Goal: Task Accomplishment & Management: Use online tool/utility

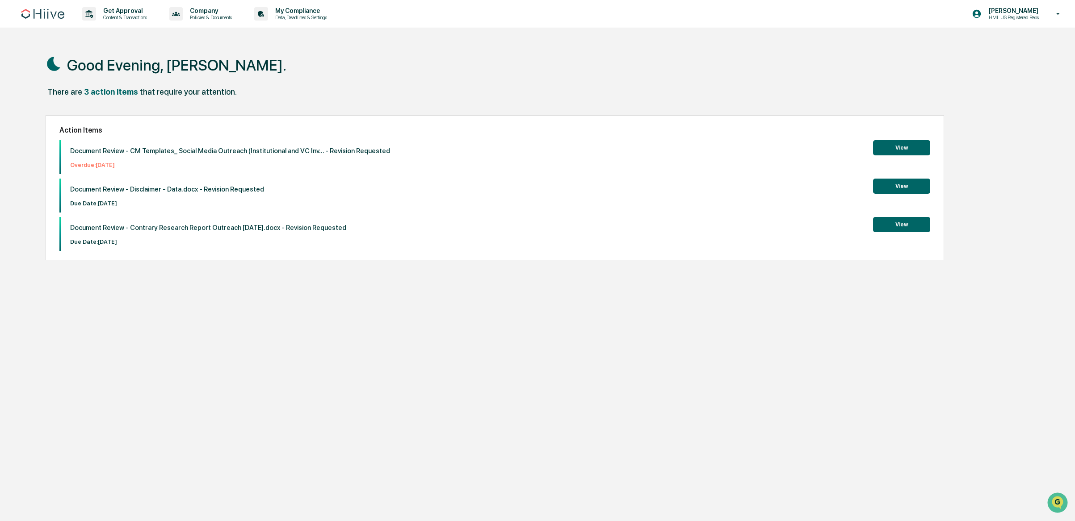
click at [885, 84] on div "Good Evening, [PERSON_NAME]." at bounding box center [529, 64] width 967 height 45
click at [255, 59] on div "Good Evening, [PERSON_NAME]." at bounding box center [529, 64] width 967 height 45
click at [1017, 14] on p "HML US Registered Reps" at bounding box center [1012, 17] width 62 height 6
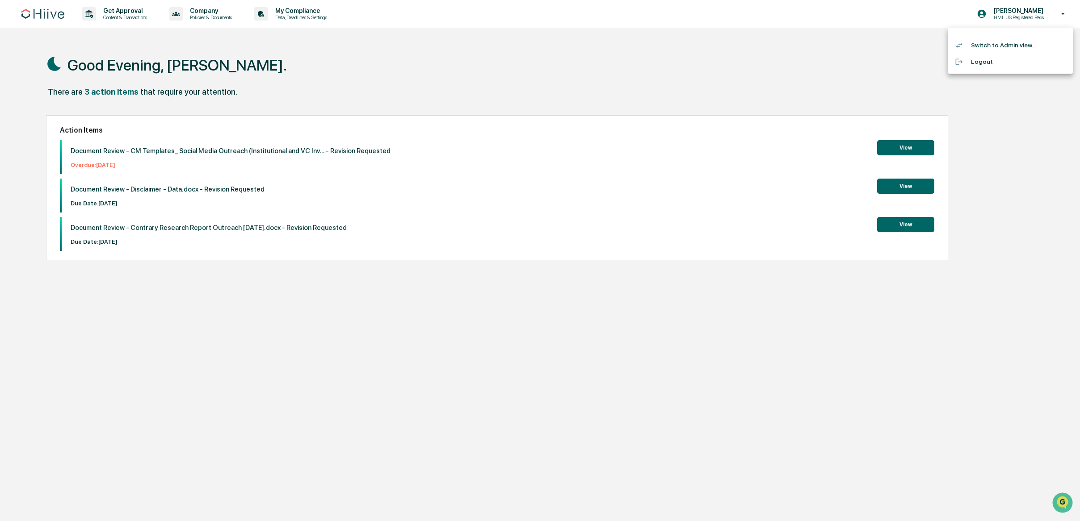
click at [774, 37] on div at bounding box center [540, 260] width 1080 height 521
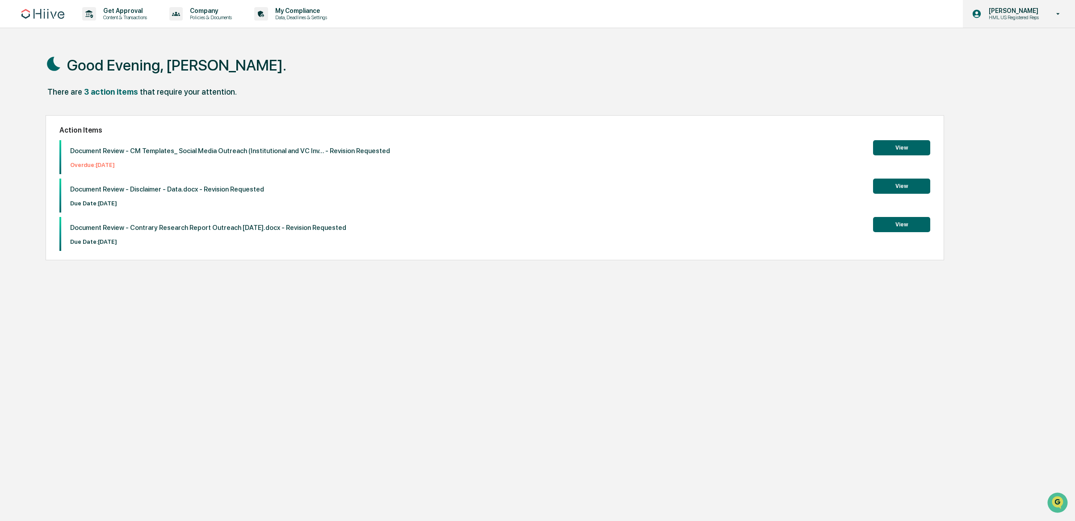
click at [1015, 13] on p "[PERSON_NAME]" at bounding box center [1012, 10] width 62 height 7
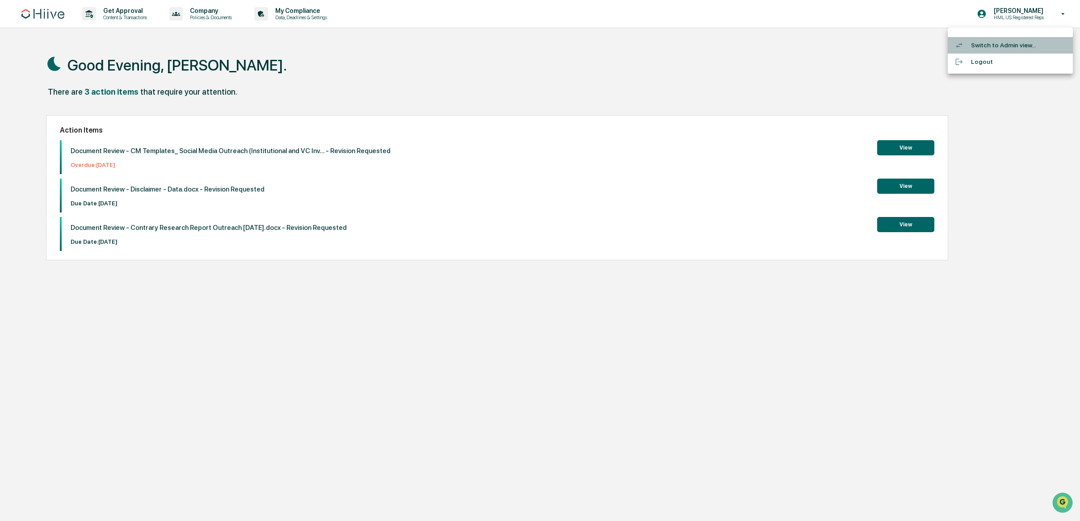
click at [994, 45] on li "Switch to Admin view..." at bounding box center [1010, 45] width 125 height 17
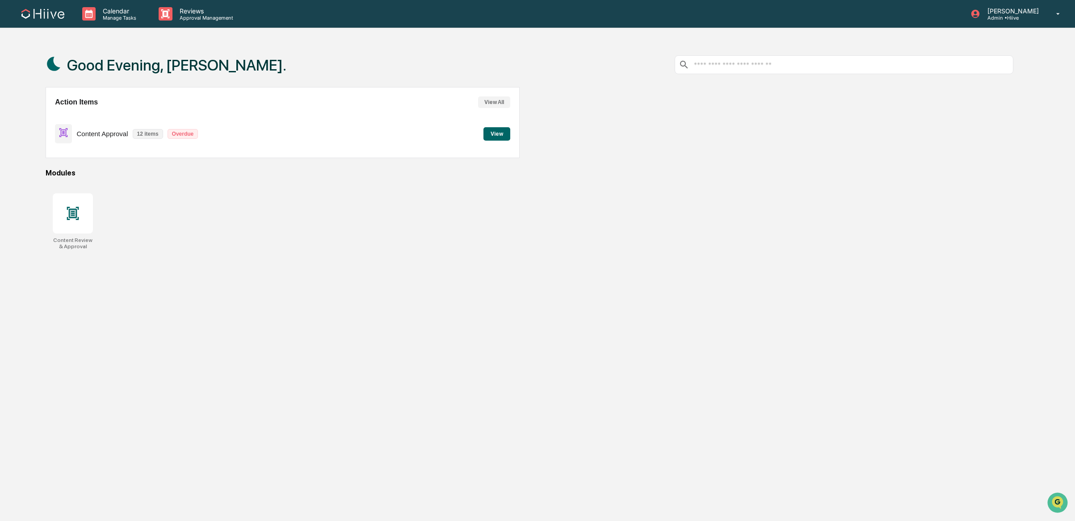
click at [233, 137] on div "Content Approval 12 items Overdue View" at bounding box center [282, 134] width 455 height 30
click at [483, 136] on div "Content Approval 12 items Overdue View" at bounding box center [282, 134] width 455 height 30
click at [503, 136] on button "View" at bounding box center [496, 133] width 27 height 13
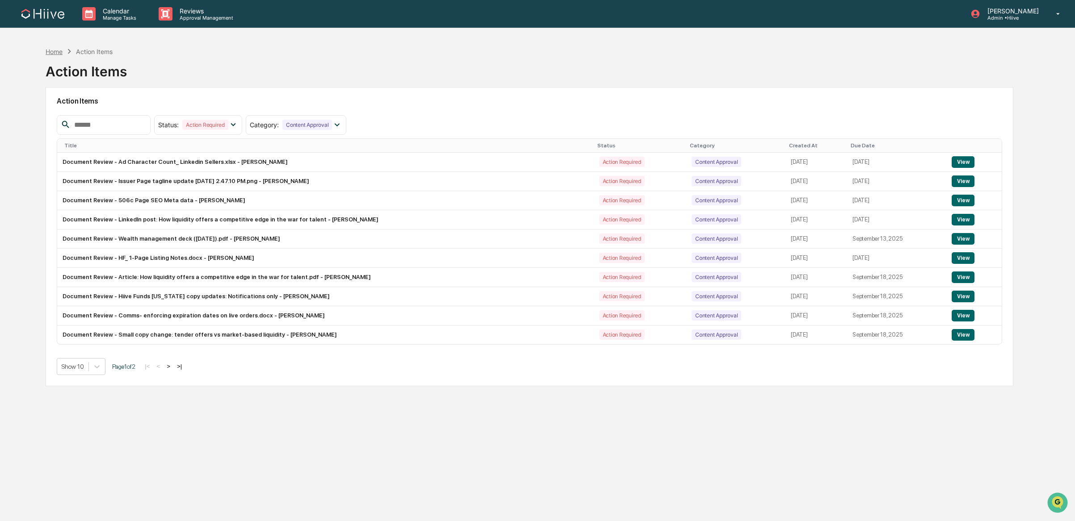
click at [55, 50] on div "Home" at bounding box center [54, 52] width 17 height 8
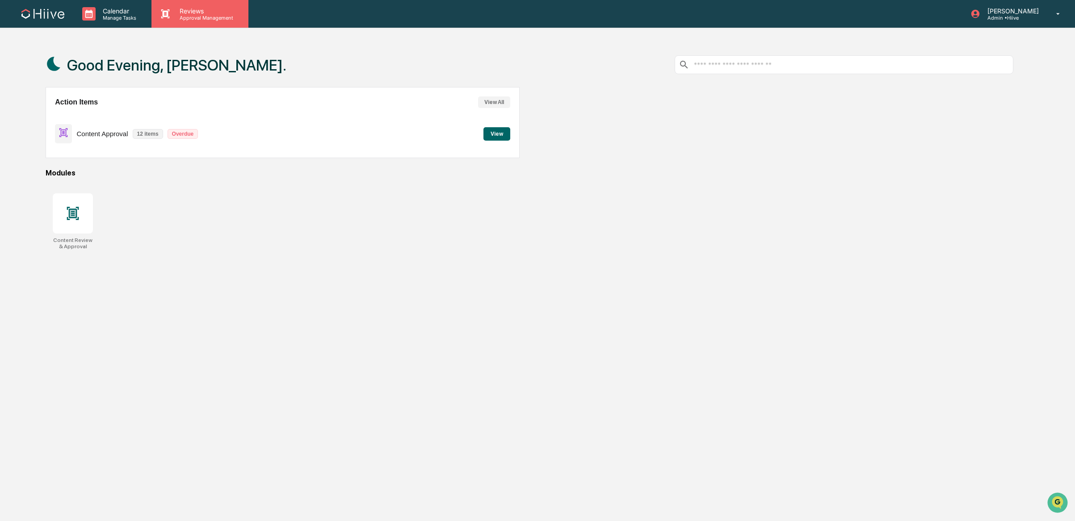
click at [171, 13] on icon at bounding box center [165, 13] width 13 height 13
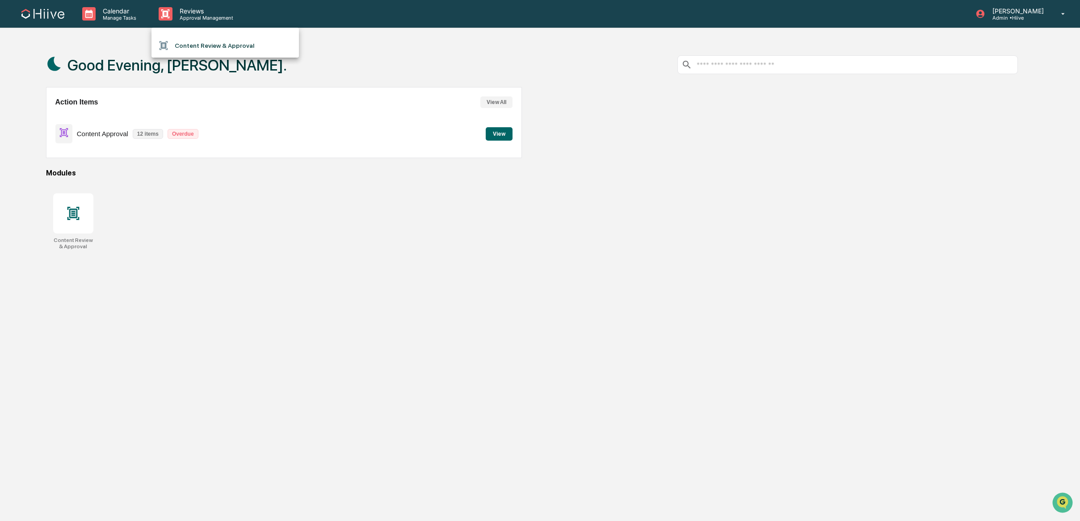
click at [222, 43] on li "Content Review & Approval" at bounding box center [224, 45] width 147 height 17
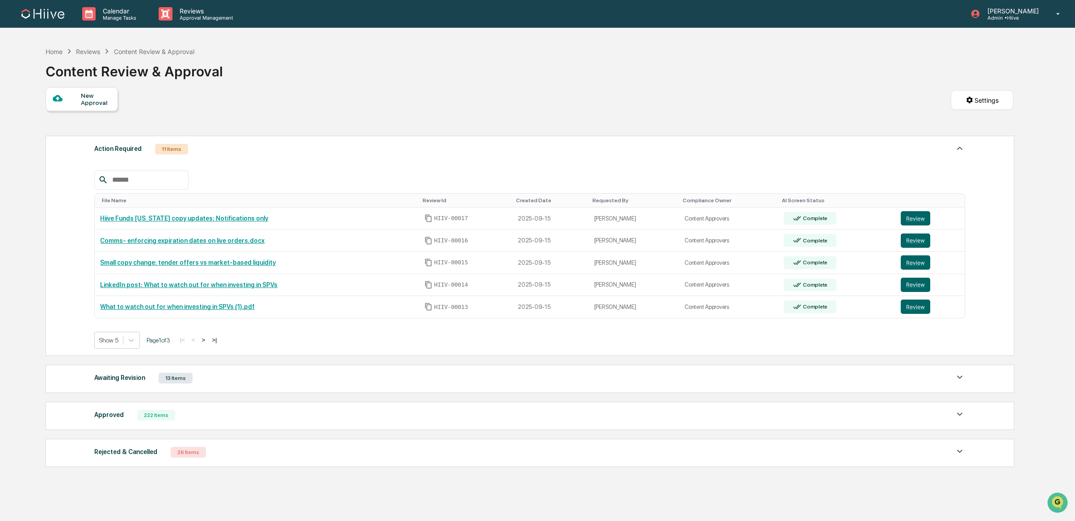
click at [281, 382] on div "Awaiting Revision 13 Items" at bounding box center [529, 378] width 871 height 13
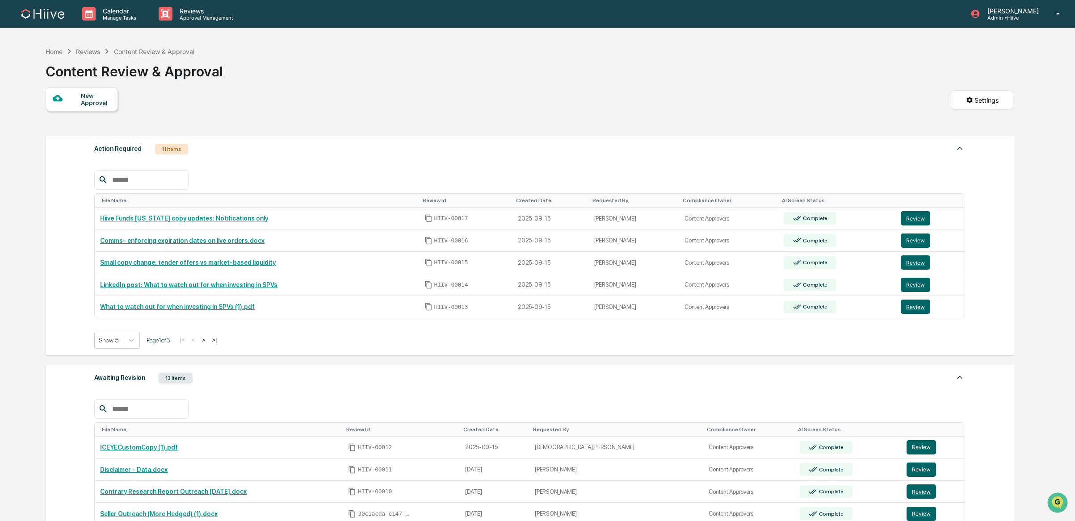
click at [285, 377] on div "Awaiting Revision 13 Items" at bounding box center [529, 378] width 871 height 13
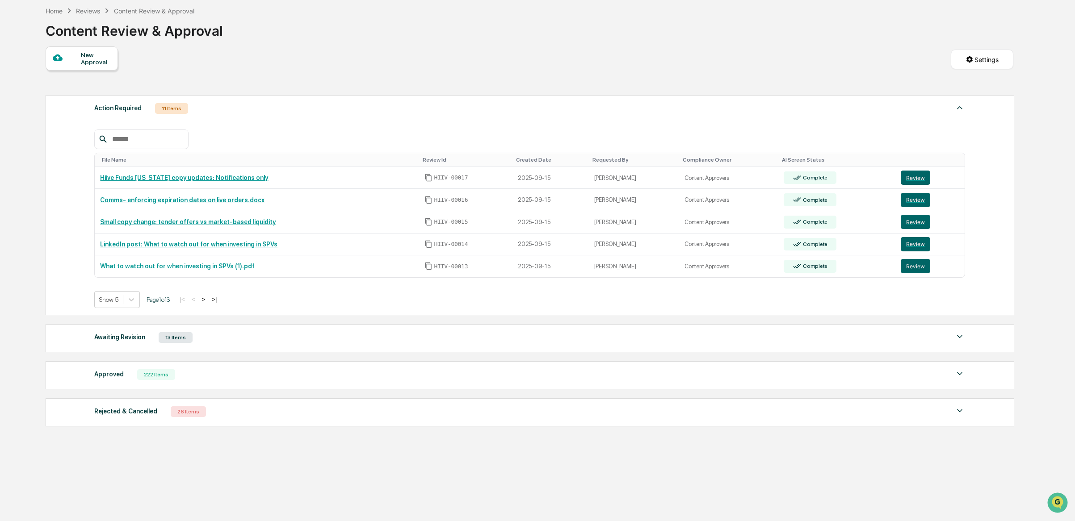
scroll to position [43, 0]
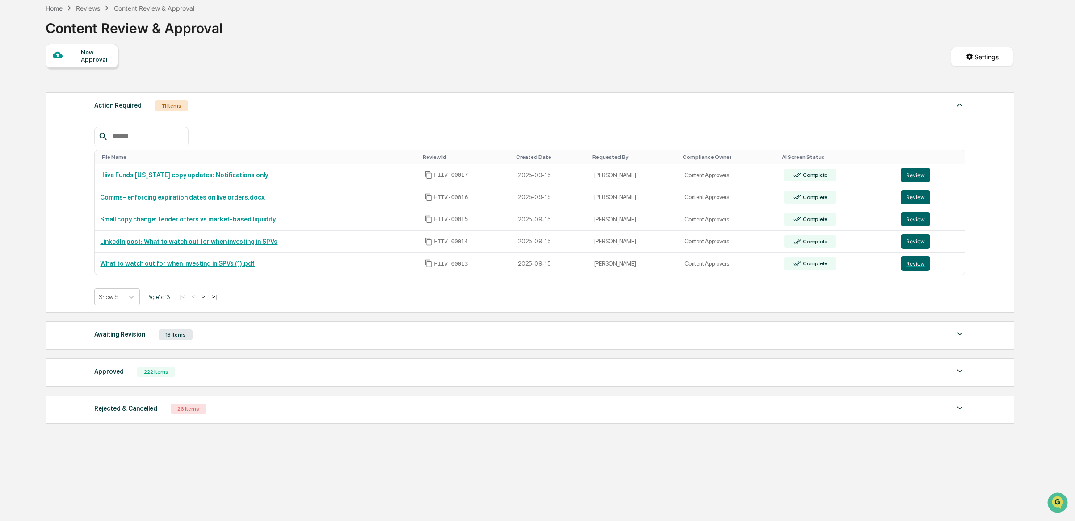
click at [208, 297] on button ">" at bounding box center [203, 297] width 9 height 8
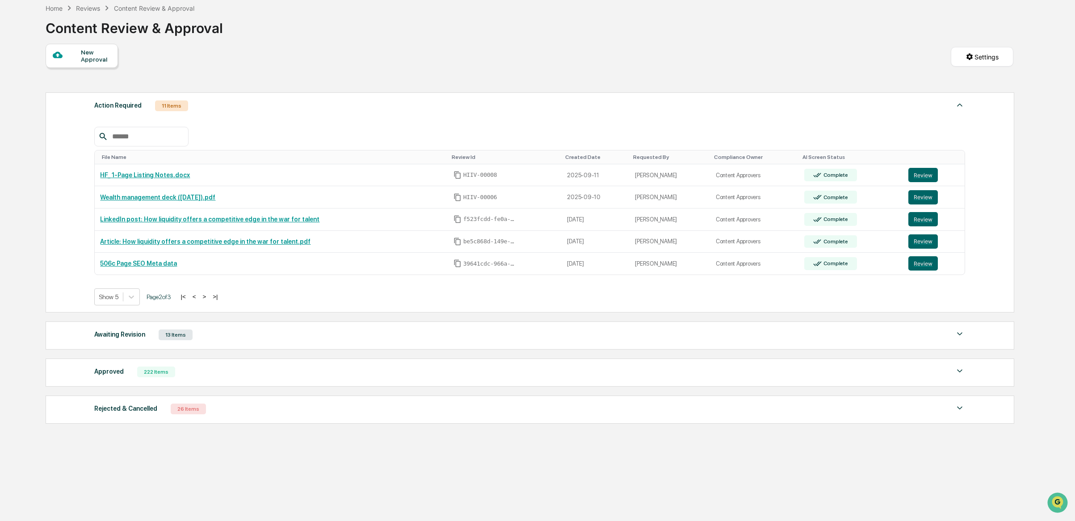
click at [209, 295] on button ">" at bounding box center [204, 297] width 9 height 8
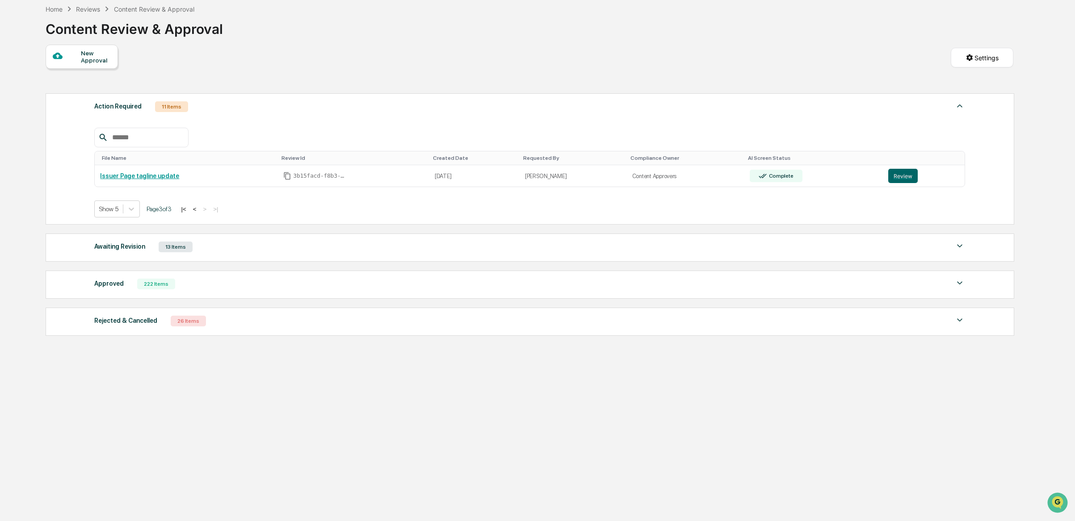
click at [199, 207] on button "<" at bounding box center [194, 210] width 9 height 8
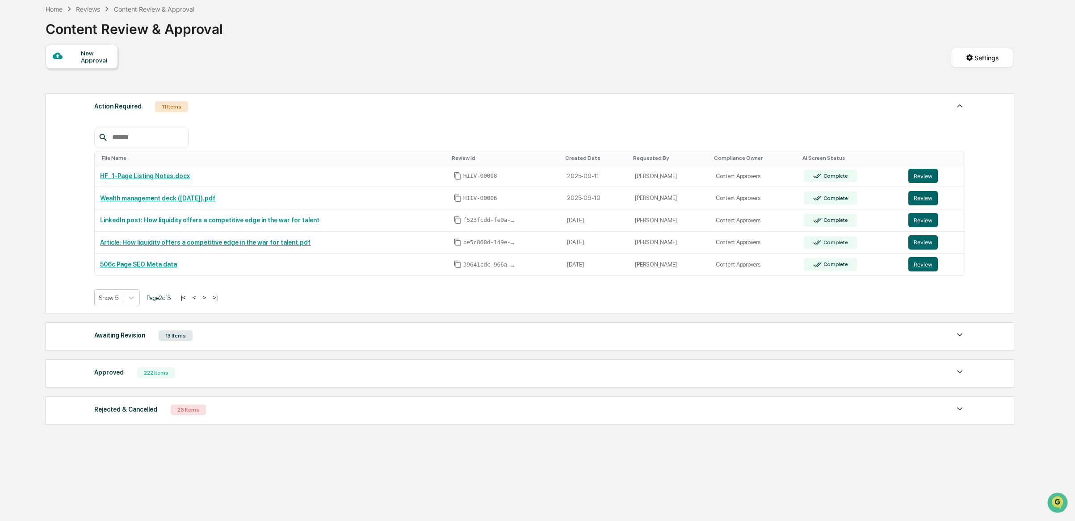
click at [205, 292] on div "Show 5 Page 2 of 3 |< < > >|" at bounding box center [529, 297] width 871 height 17
click at [199, 296] on button "<" at bounding box center [194, 298] width 9 height 8
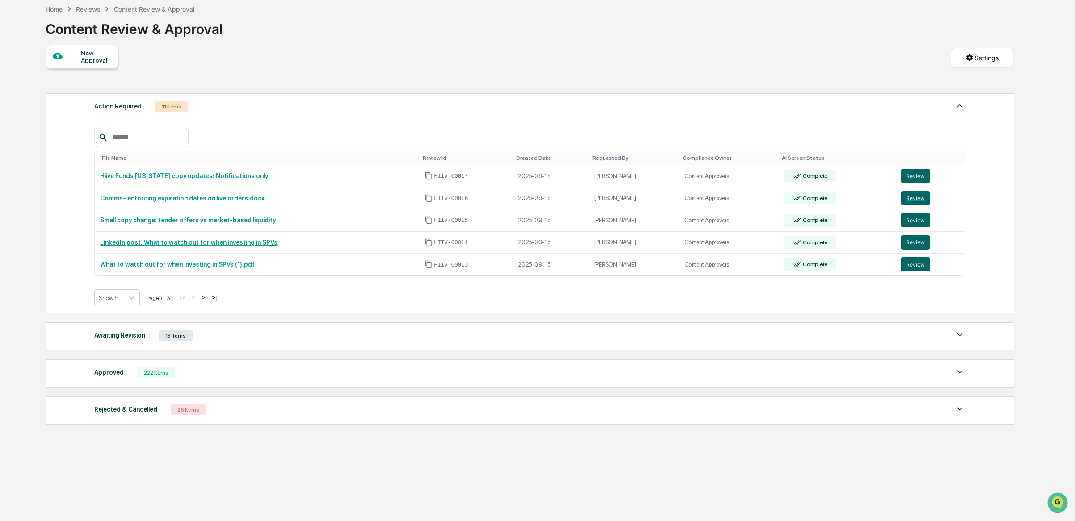
click at [208, 298] on button ">" at bounding box center [203, 298] width 9 height 8
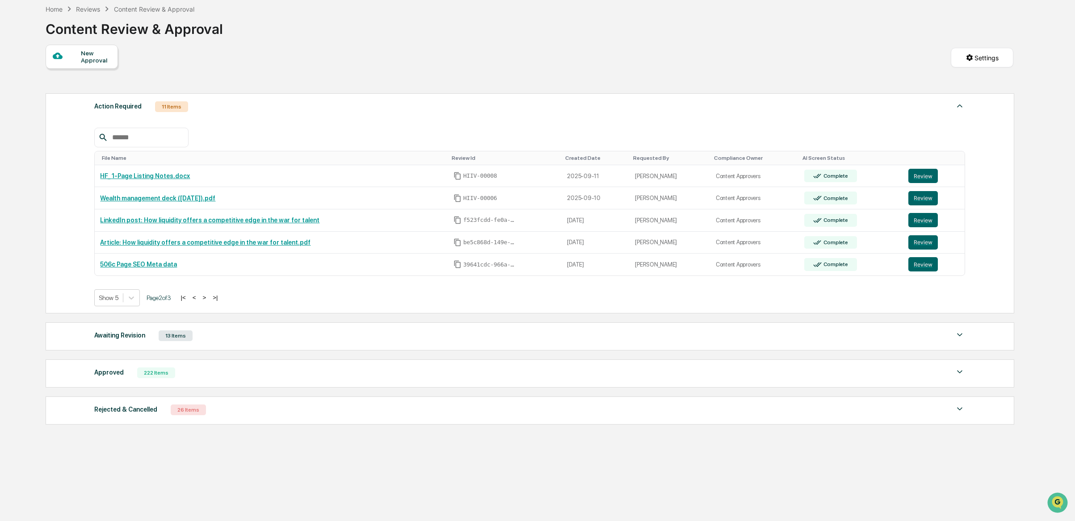
click at [209, 298] on button ">" at bounding box center [204, 298] width 9 height 8
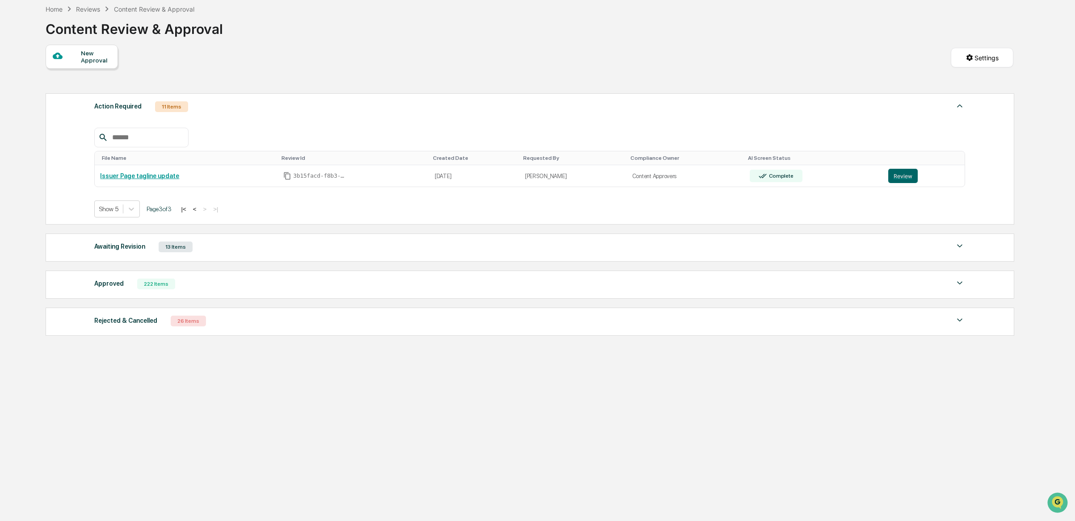
click at [199, 210] on button "<" at bounding box center [194, 210] width 9 height 8
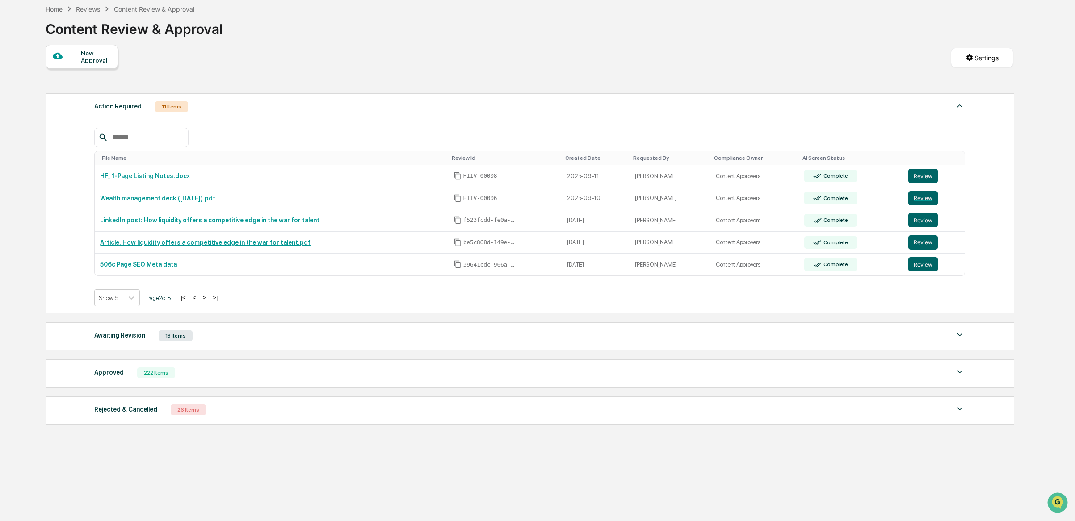
click at [199, 297] on button "<" at bounding box center [194, 298] width 9 height 8
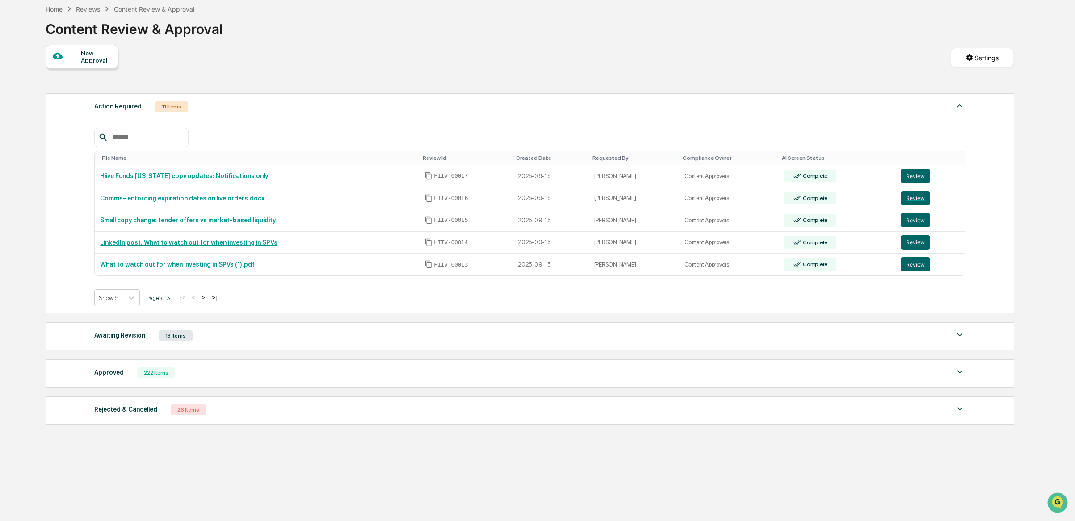
click at [153, 374] on div "222 Items" at bounding box center [156, 373] width 38 height 11
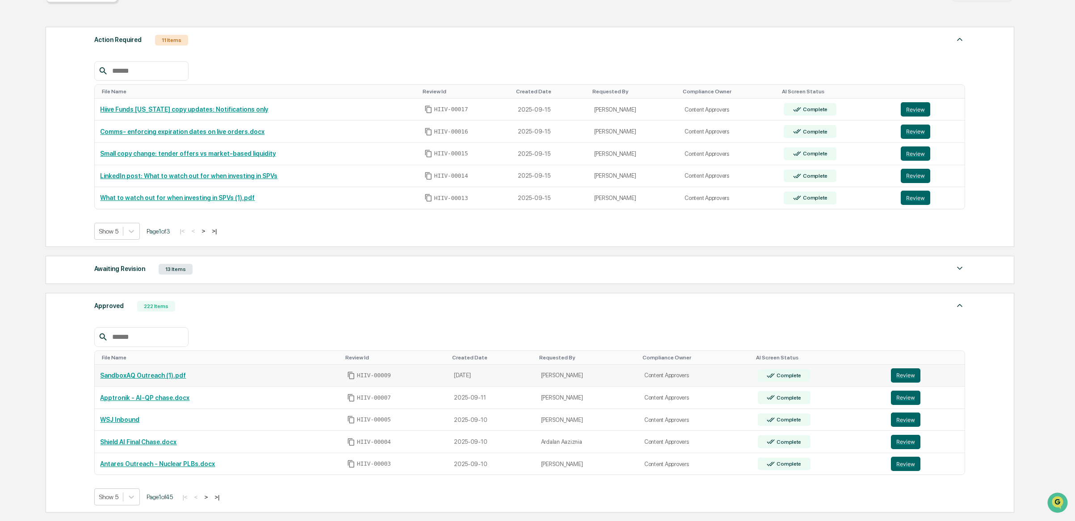
scroll to position [112, 0]
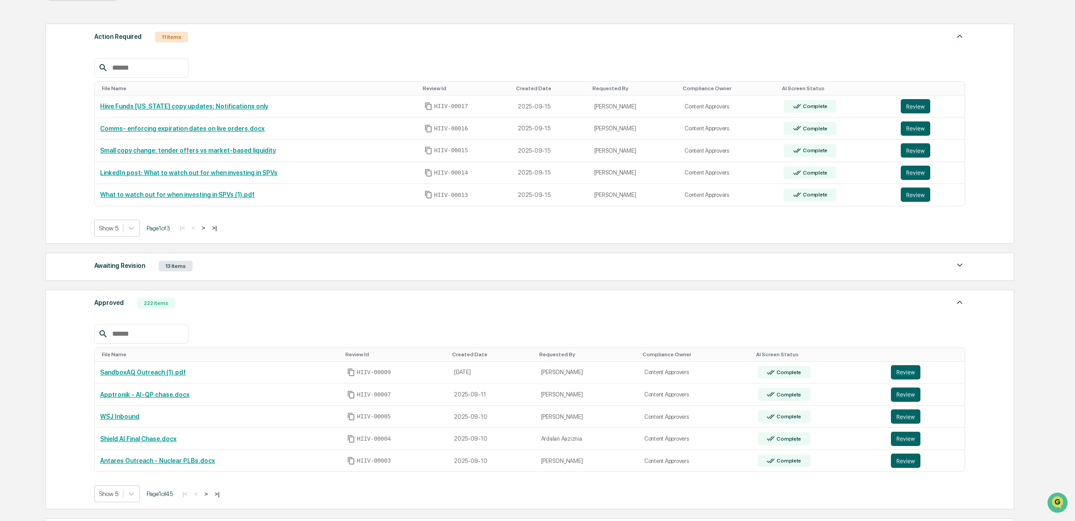
click at [261, 266] on div "Awaiting Revision 13 Items" at bounding box center [529, 266] width 871 height 13
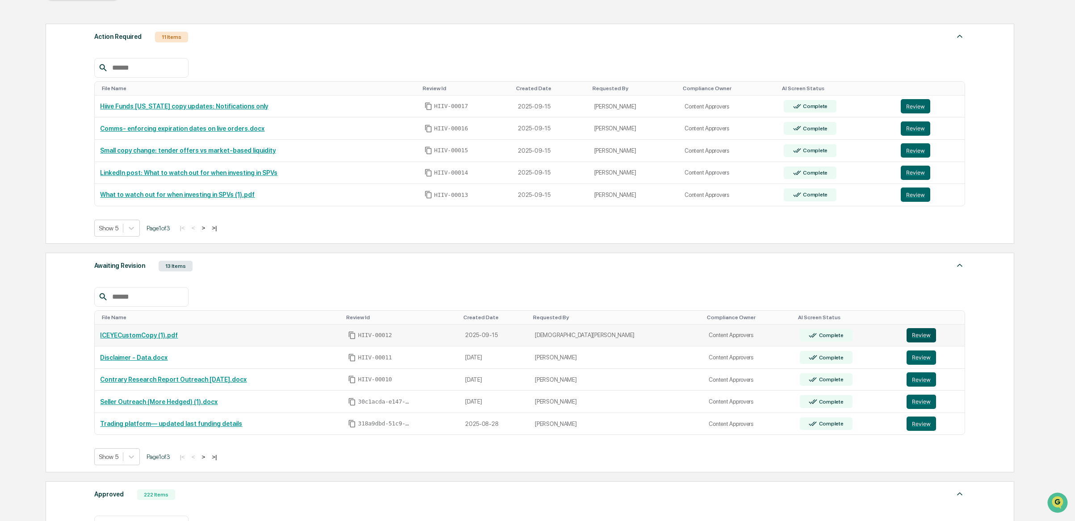
click at [923, 334] on button "Review" at bounding box center [920, 335] width 29 height 14
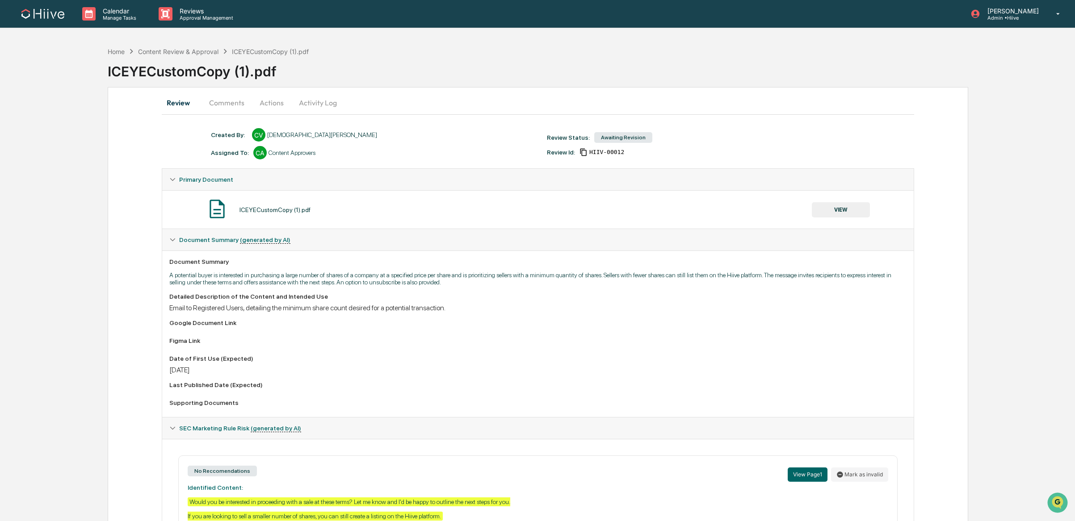
click at [230, 105] on button "Comments" at bounding box center [227, 102] width 50 height 21
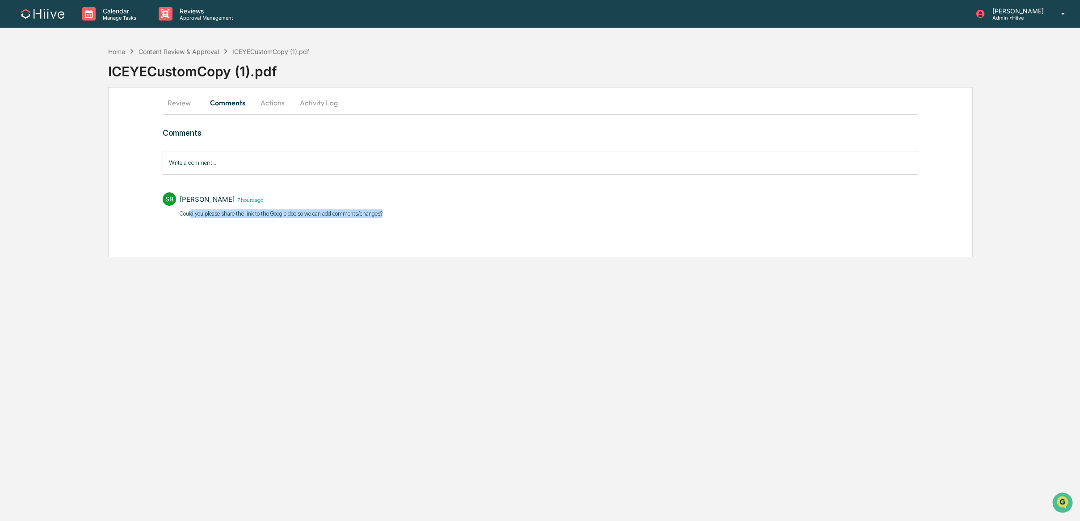
drag, startPoint x: 192, startPoint y: 214, endPoint x: 410, endPoint y: 213, distance: 218.0
click at [411, 213] on div "SB [PERSON_NAME] 7 hours ago ​Could you please share the link to the Google doc…" at bounding box center [541, 204] width 756 height 33
click at [382, 217] on p "​Could you please share the link to the Google doc so we can add comments/chang…" at bounding box center [281, 214] width 203 height 9
drag, startPoint x: 422, startPoint y: 214, endPoint x: 171, endPoint y: 218, distance: 251.1
click at [163, 218] on div "SB [PERSON_NAME] 7 hours ago ​Could you please share the link to the Google doc…" at bounding box center [541, 204] width 756 height 33
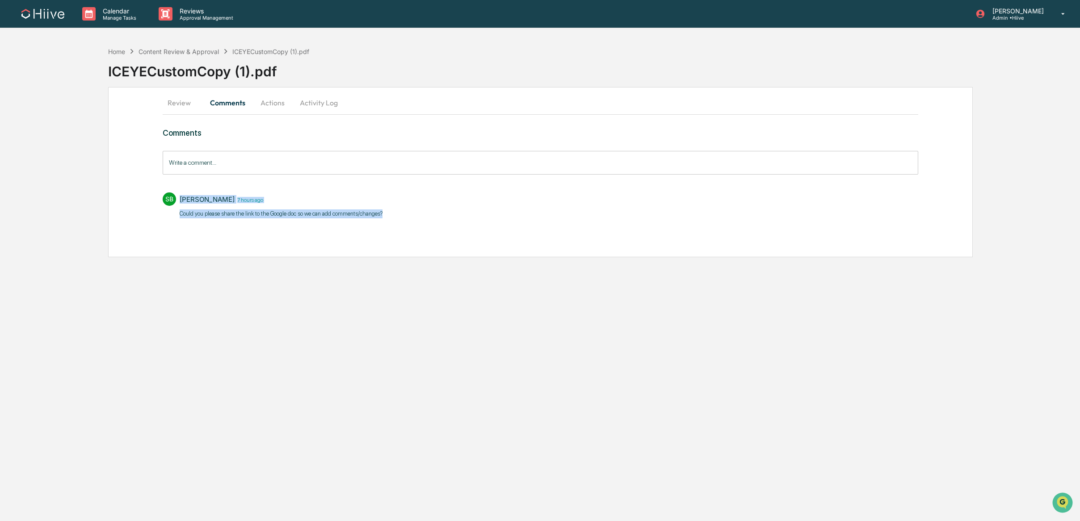
click at [244, 216] on p "​Could you please share the link to the Google doc so we can add comments/chang…" at bounding box center [281, 214] width 203 height 9
click at [342, 217] on p "​Could you please share the link to the Google doc so we can add comments/chang…" at bounding box center [281, 214] width 203 height 9
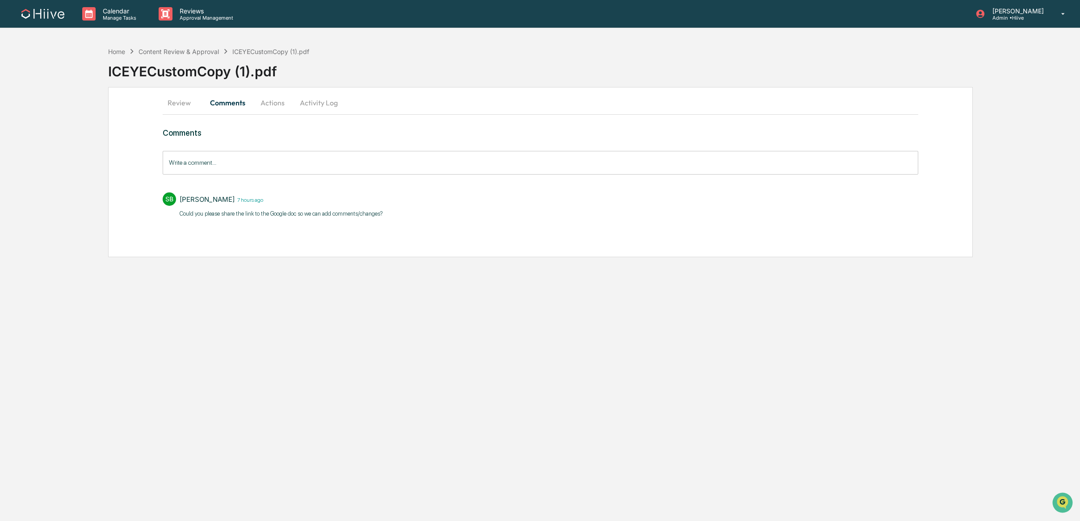
click at [193, 99] on button "Review" at bounding box center [183, 102] width 40 height 21
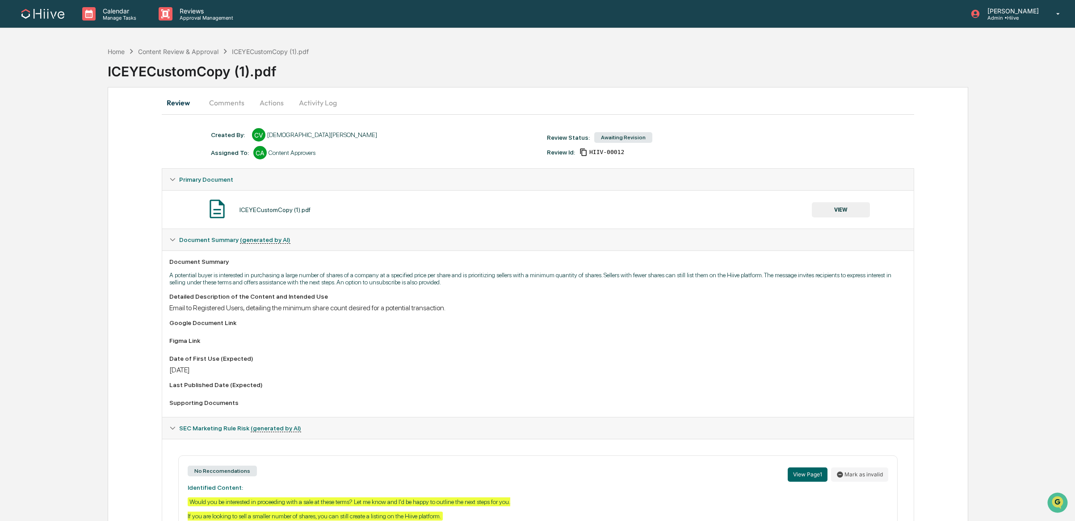
click at [227, 92] on button "Comments" at bounding box center [227, 102] width 50 height 21
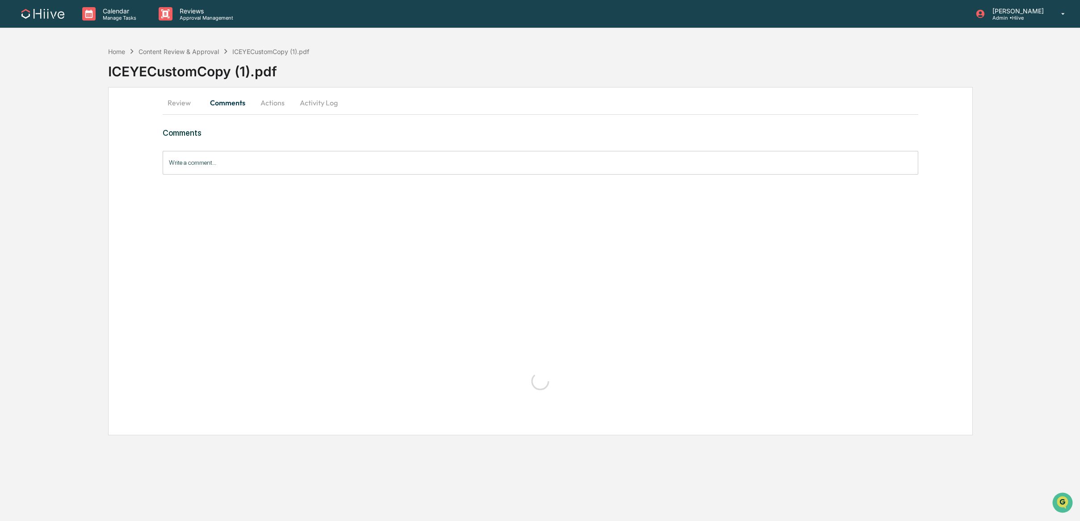
click at [222, 104] on button "Comments" at bounding box center [228, 102] width 50 height 21
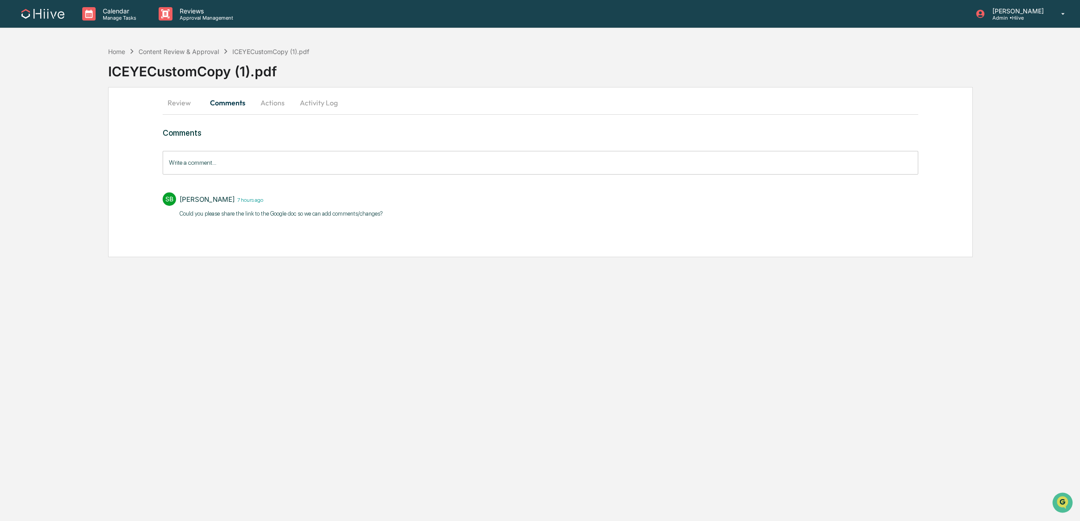
click at [191, 106] on button "Review" at bounding box center [183, 102] width 40 height 21
